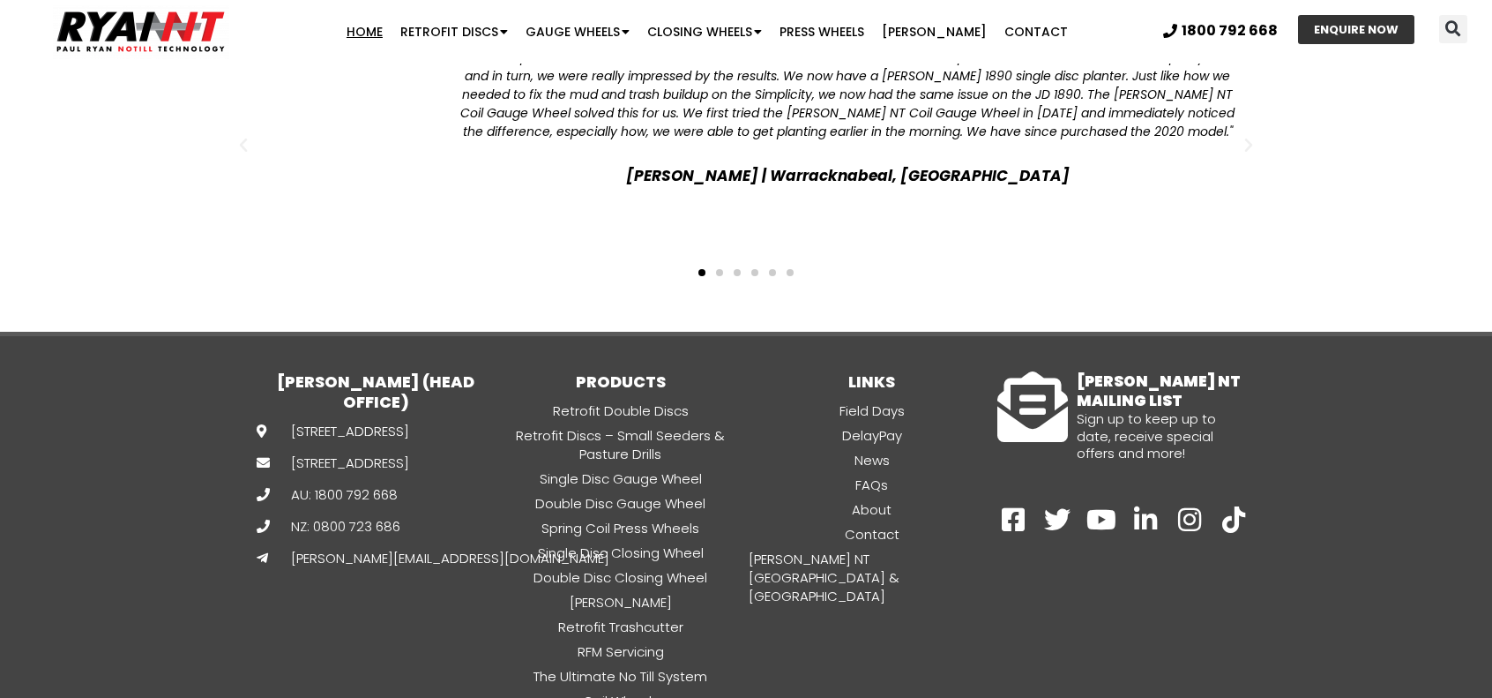
scroll to position [4688, 0]
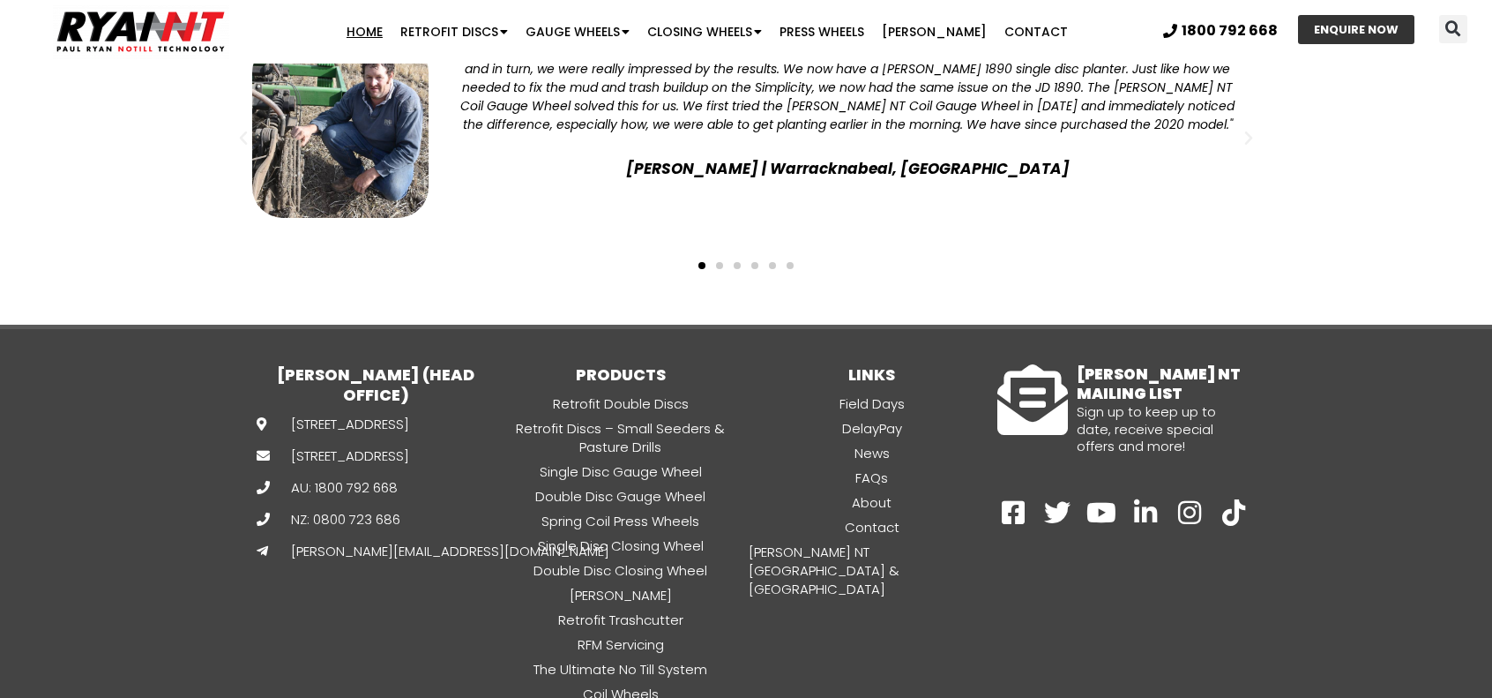
drag, startPoint x: 1496, startPoint y: 29, endPoint x: 1443, endPoint y: 632, distance: 605.7
click at [887, 443] on link "News" at bounding box center [871, 453] width 251 height 20
